Goal: Book appointment/travel/reservation

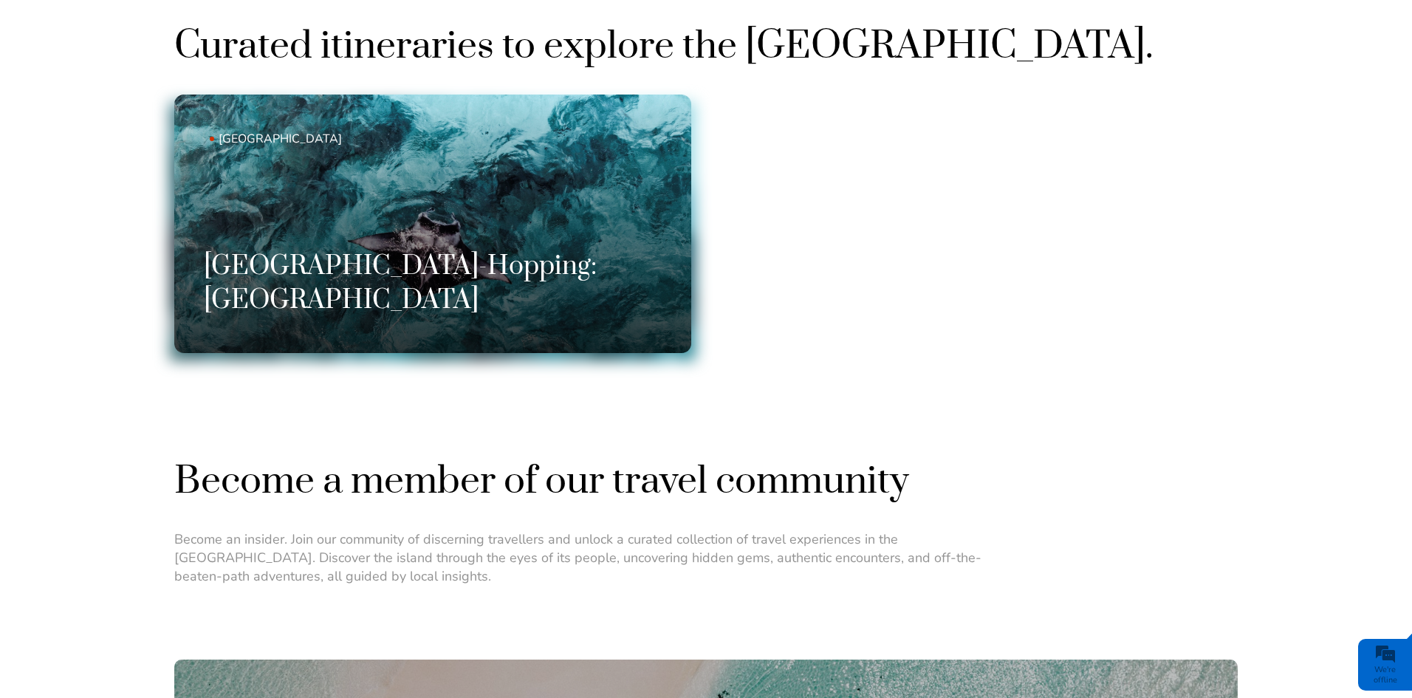
scroll to position [1108, 0]
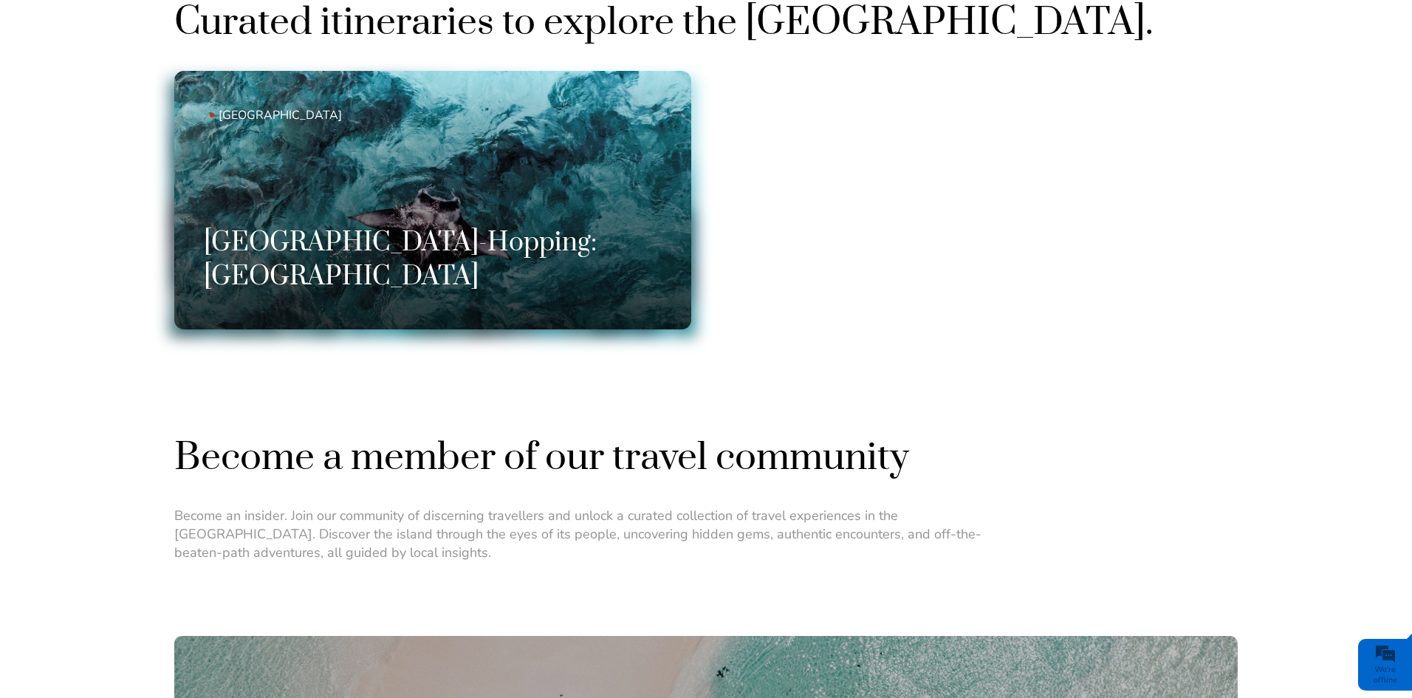
click at [479, 250] on h3 "[GEOGRAPHIC_DATA]-Hopping: [GEOGRAPHIC_DATA]" at bounding box center [433, 260] width 458 height 68
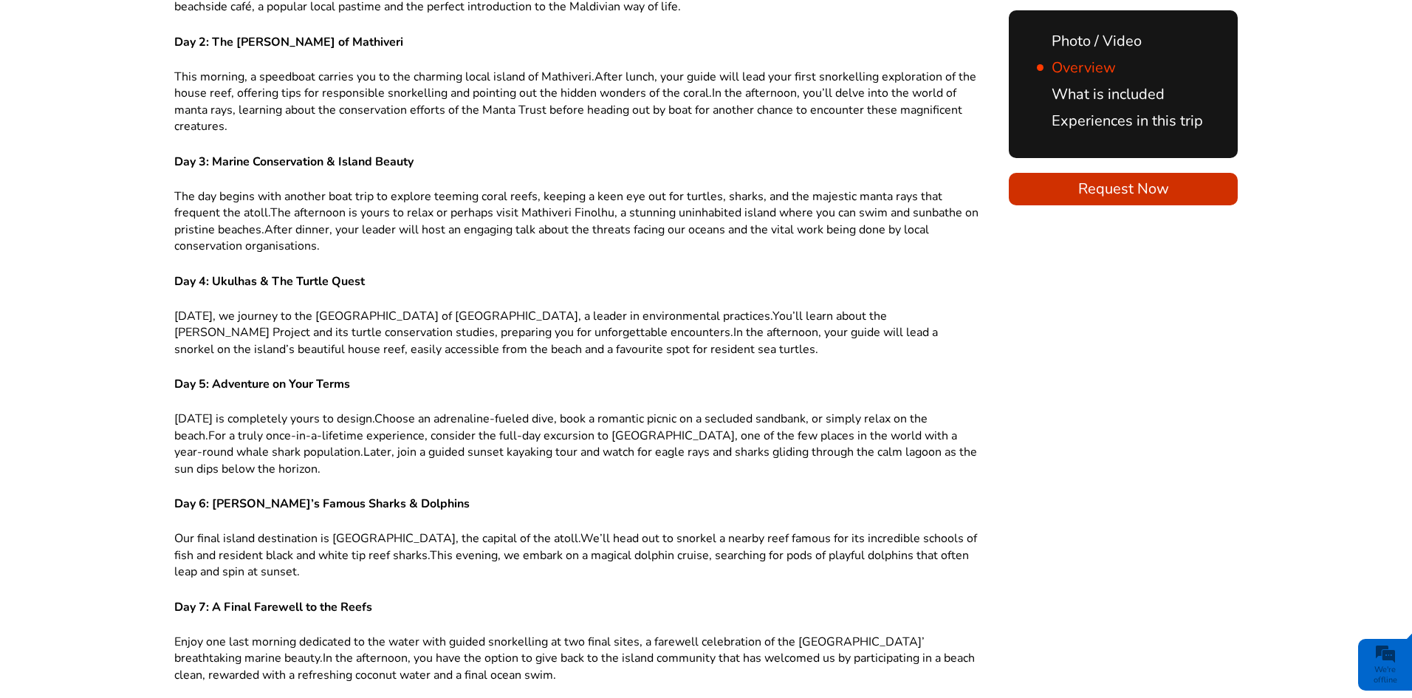
scroll to position [989, 0]
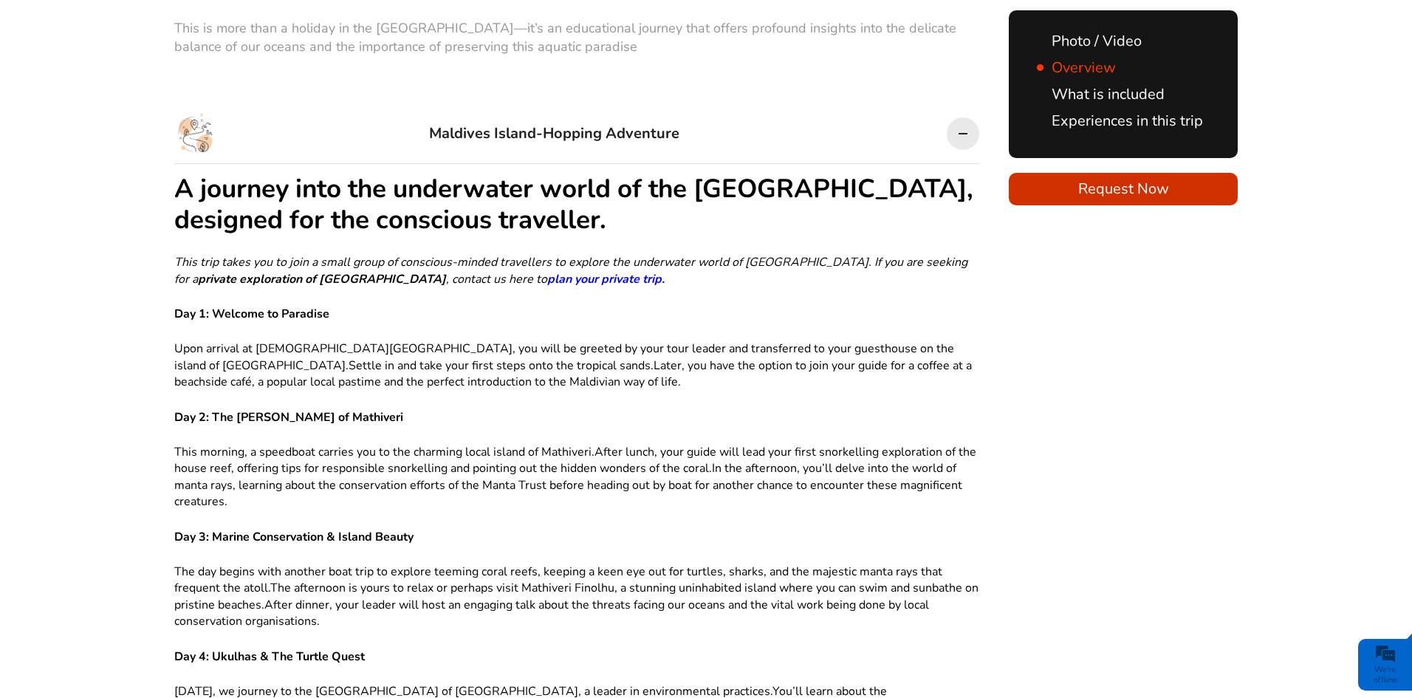
drag, startPoint x: 440, startPoint y: 368, endPoint x: 253, endPoint y: 369, distance: 186.8
click at [253, 369] on p "Upon arrival at Male International Airport, you will be greeted by your tour le…" at bounding box center [576, 364] width 805 height 49
click at [586, 374] on p "Upon arrival at Male International Airport, you will be greeted by your tour le…" at bounding box center [576, 364] width 805 height 49
